Goal: Task Accomplishment & Management: Manage account settings

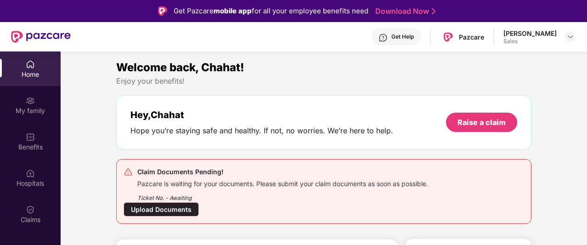
click at [574, 37] on div at bounding box center [570, 36] width 11 height 11
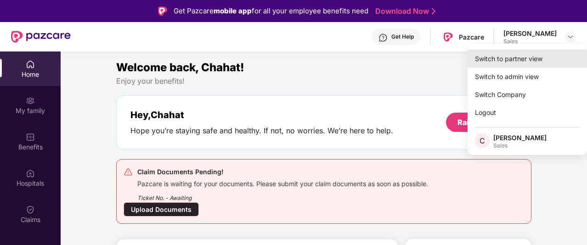
click at [540, 56] on div "Switch to partner view" at bounding box center [527, 59] width 119 height 18
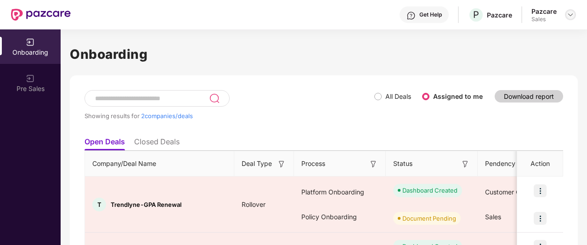
click at [570, 18] on img at bounding box center [570, 14] width 7 height 7
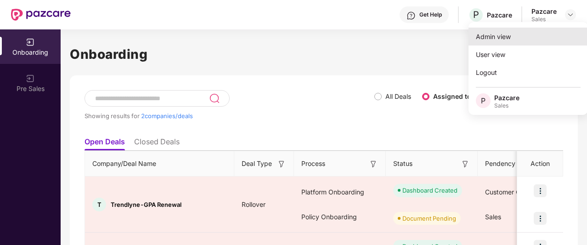
click at [502, 38] on div "Admin view" at bounding box center [528, 37] width 119 height 18
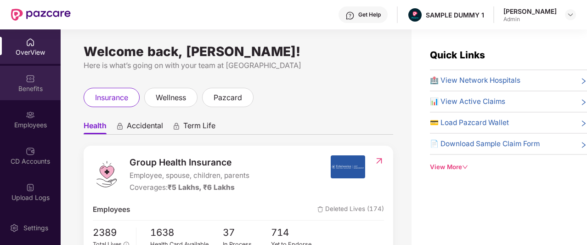
click at [33, 89] on div "Benefits" at bounding box center [30, 88] width 61 height 9
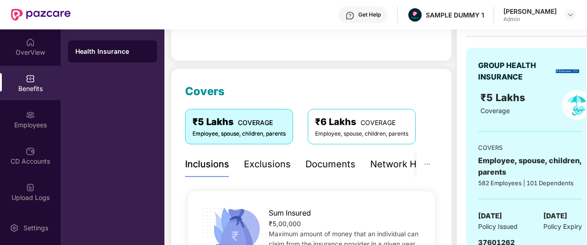
scroll to position [79, 0]
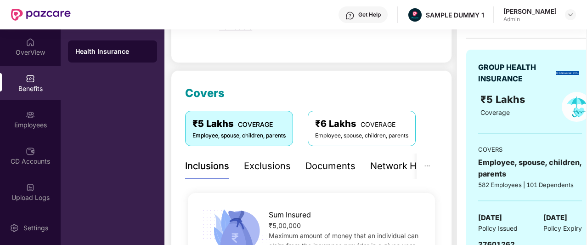
click at [255, 162] on div "Exclusions" at bounding box center [267, 166] width 47 height 14
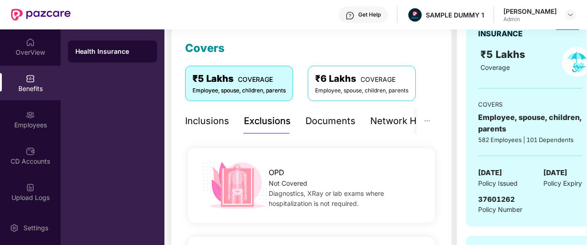
scroll to position [119, 0]
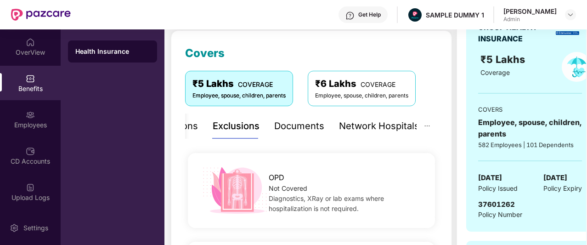
click at [395, 123] on div "Network Hospitals" at bounding box center [379, 126] width 80 height 14
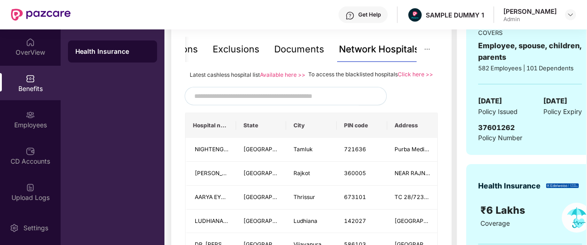
scroll to position [195, 0]
click at [364, 17] on div "Get Help" at bounding box center [369, 14] width 23 height 7
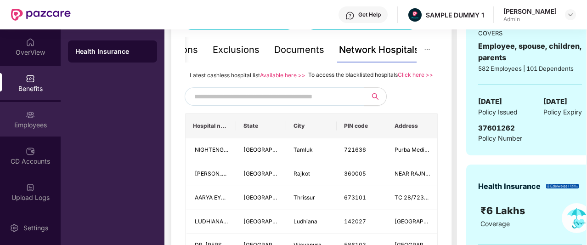
click at [29, 114] on img at bounding box center [30, 114] width 9 height 9
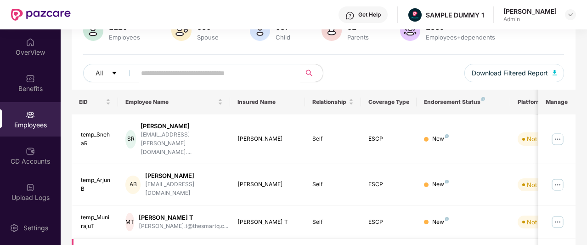
scroll to position [0, 0]
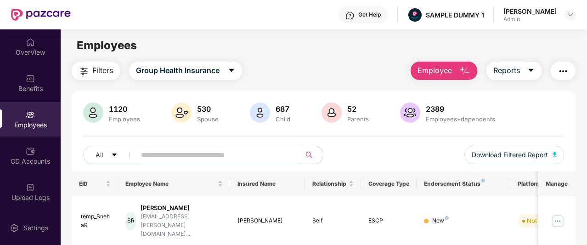
click at [447, 69] on span "Employee" at bounding box center [435, 70] width 34 height 11
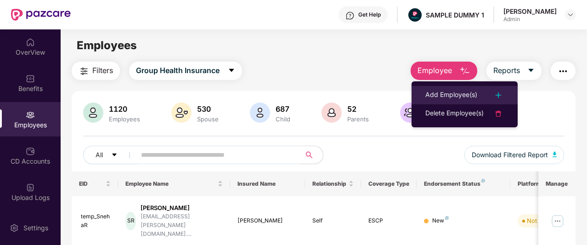
click at [459, 96] on div "Add Employee(s)" at bounding box center [451, 95] width 52 height 11
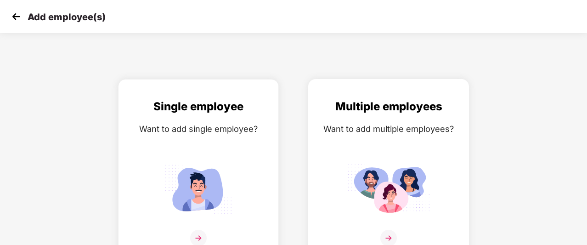
scroll to position [15, 0]
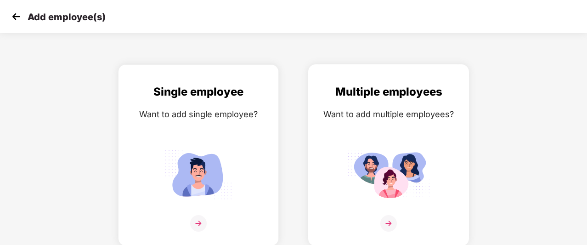
click at [391, 217] on img at bounding box center [388, 223] width 17 height 17
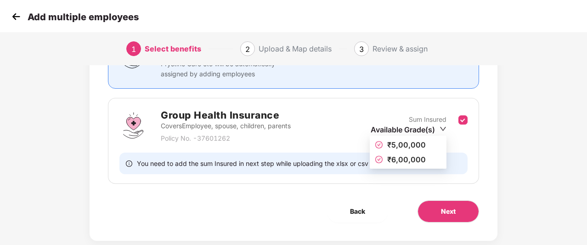
scroll to position [124, 0]
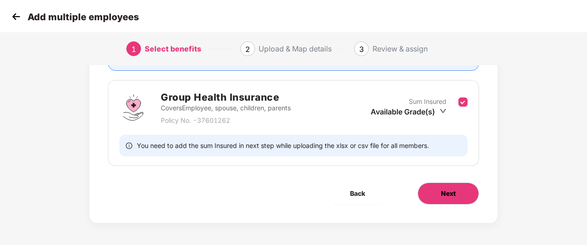
click at [437, 198] on button "Next" at bounding box center [449, 193] width 62 height 22
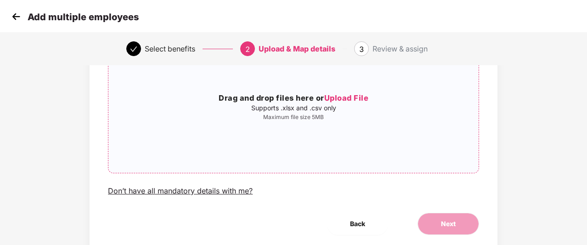
scroll to position [100, 0]
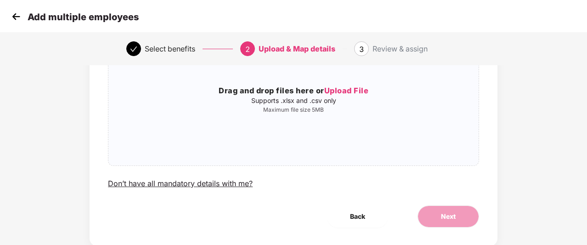
click at [16, 18] on img at bounding box center [16, 17] width 14 height 14
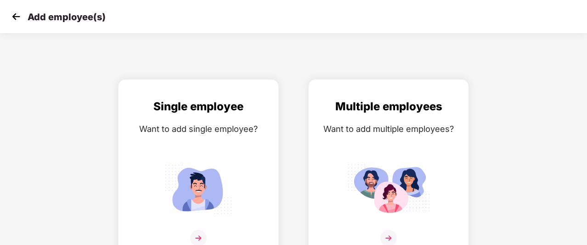
click at [16, 18] on img at bounding box center [16, 17] width 14 height 14
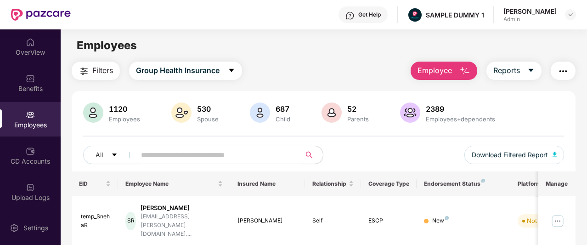
click at [567, 67] on img "button" at bounding box center [563, 71] width 11 height 11
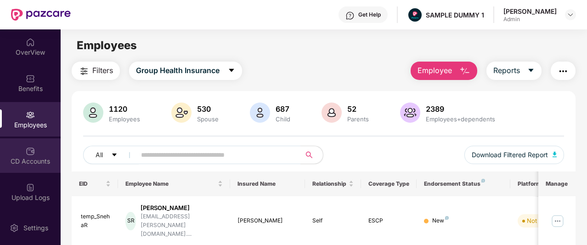
click at [16, 159] on div "CD Accounts" at bounding box center [30, 161] width 61 height 9
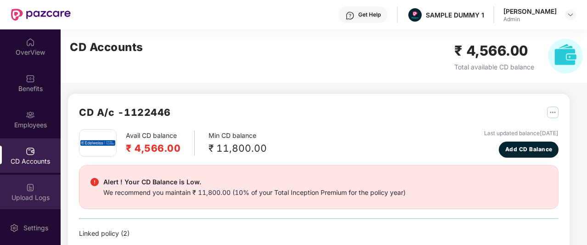
scroll to position [40, 0]
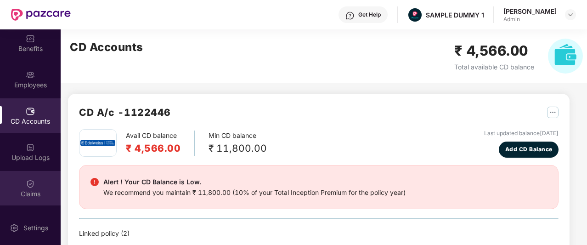
click at [38, 190] on div "Claims" at bounding box center [30, 193] width 61 height 9
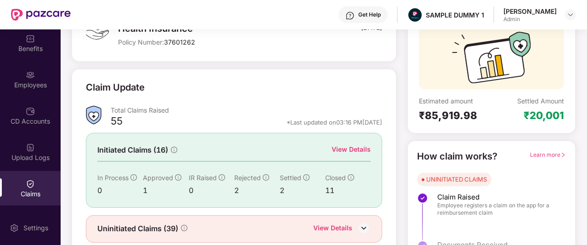
scroll to position [114, 0]
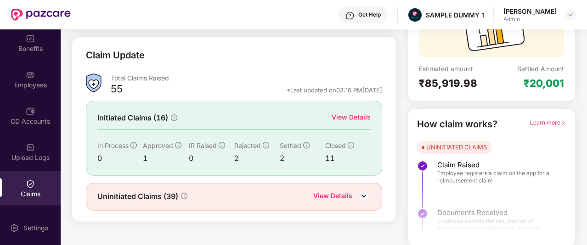
click at [353, 119] on div "View Details" at bounding box center [351, 117] width 39 height 10
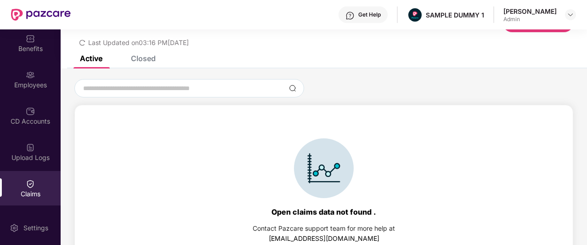
scroll to position [42, 0]
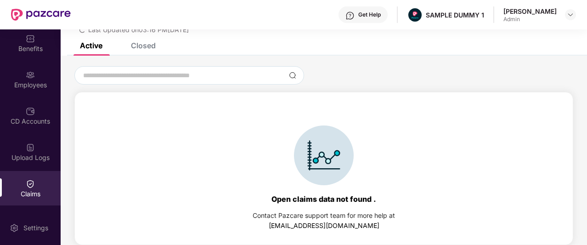
click at [146, 46] on div "Closed" at bounding box center [143, 45] width 25 height 9
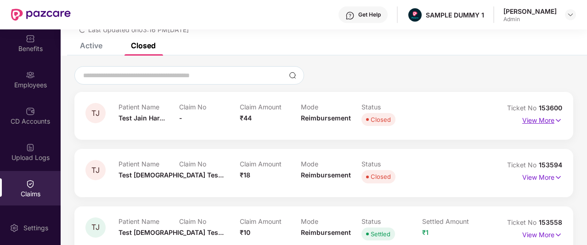
click at [543, 117] on p "View More" at bounding box center [542, 119] width 40 height 12
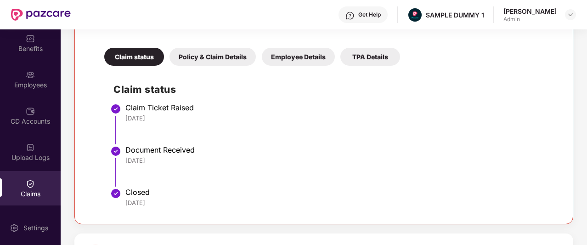
scroll to position [191, 0]
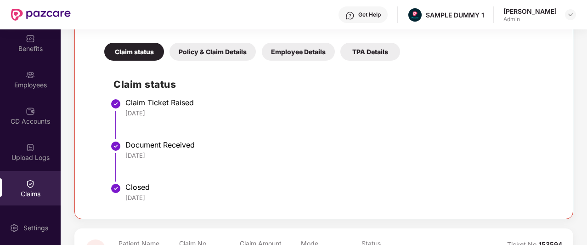
click at [219, 47] on div "Policy & Claim Details" at bounding box center [213, 52] width 86 height 18
